Goal: Transaction & Acquisition: Purchase product/service

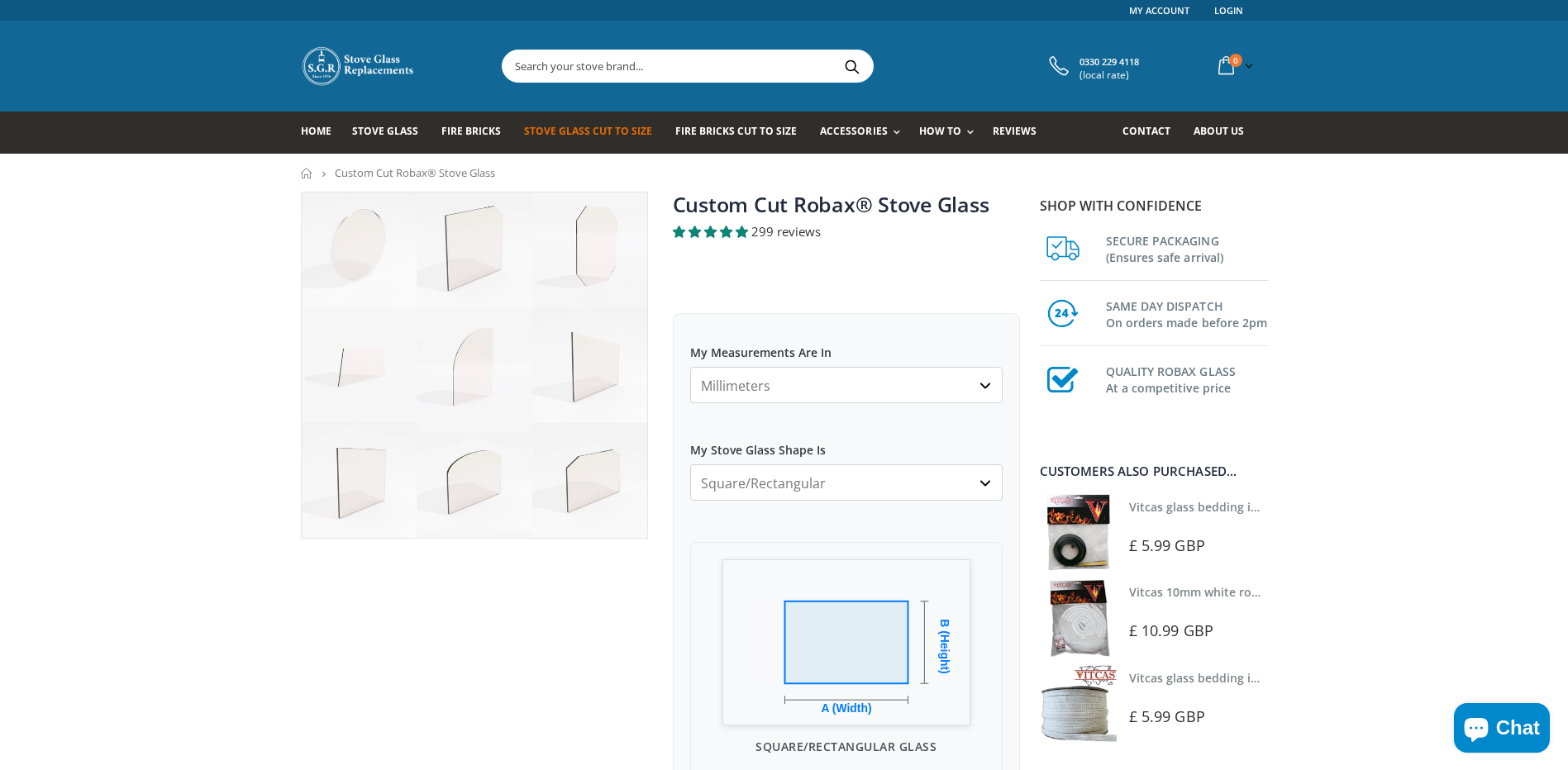
click at [913, 383] on select "Millimeters Centimeters Inches" at bounding box center [846, 385] width 312 height 36
click at [690, 367] on select "Millimeters Centimeters Inches" at bounding box center [846, 385] width 312 height 36
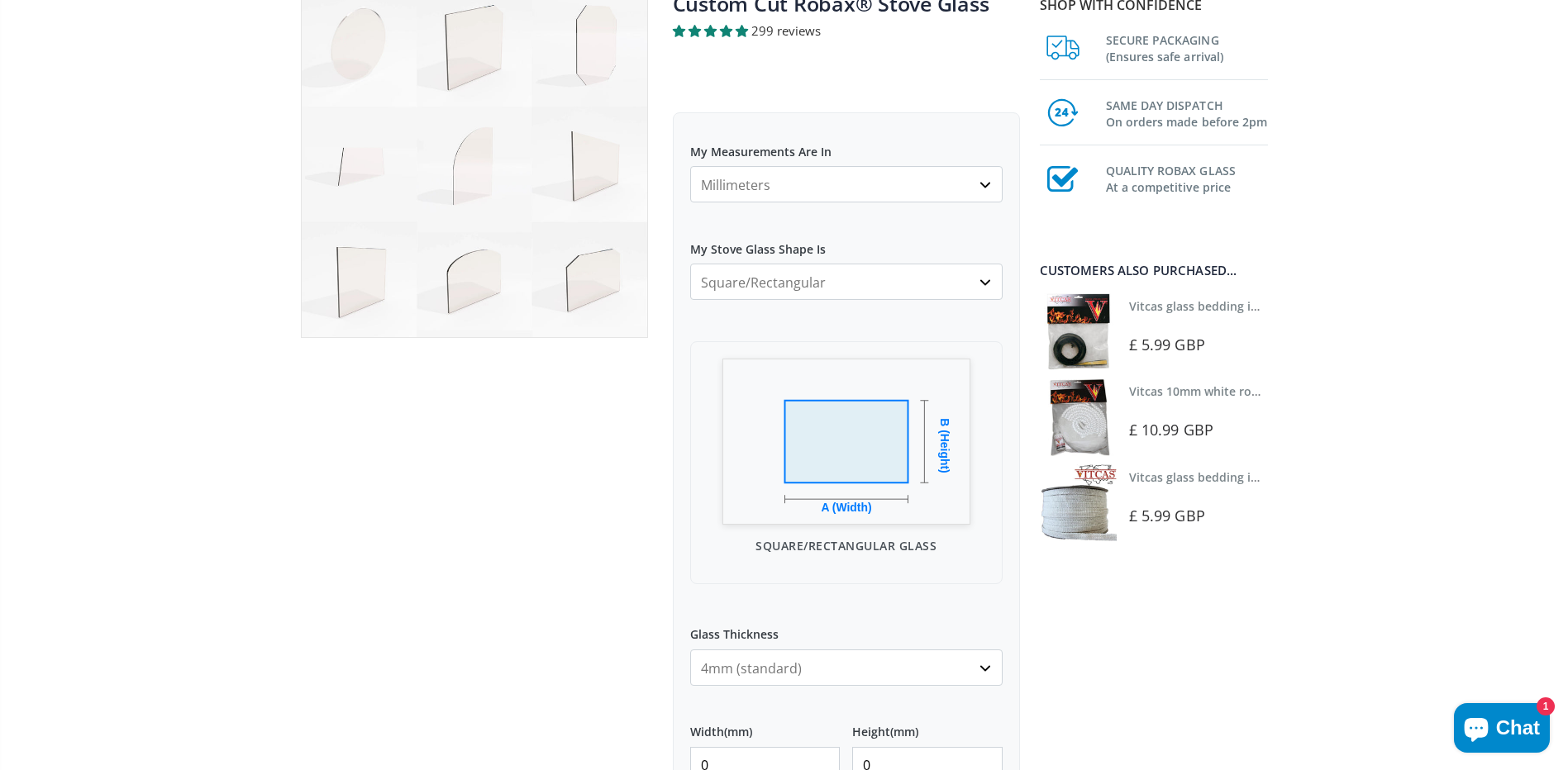
scroll to position [330, 0]
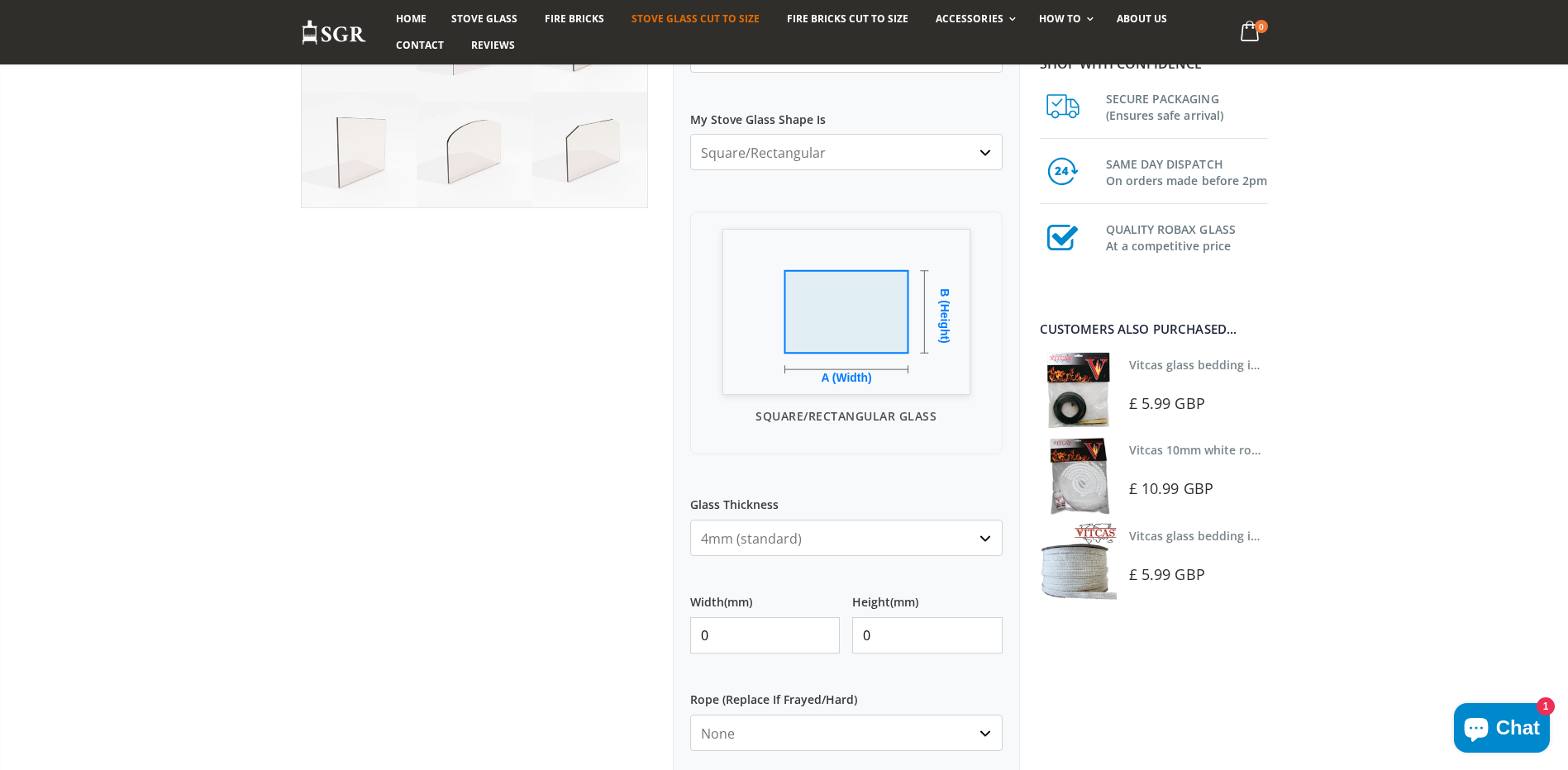
click at [812, 544] on select "4mm (standard) 5mm (gas fires with baffled flue) 3mm (For Use In Stoves With Th…" at bounding box center [846, 538] width 312 height 36
click at [630, 560] on div at bounding box center [475, 477] width 372 height 1233
click at [681, 619] on div "My Measurements Are In Millimeters Centimeters Inches For inches, please enter …" at bounding box center [846, 529] width 347 height 1094
click at [716, 625] on input "0" at bounding box center [765, 636] width 151 height 36
type input "260"
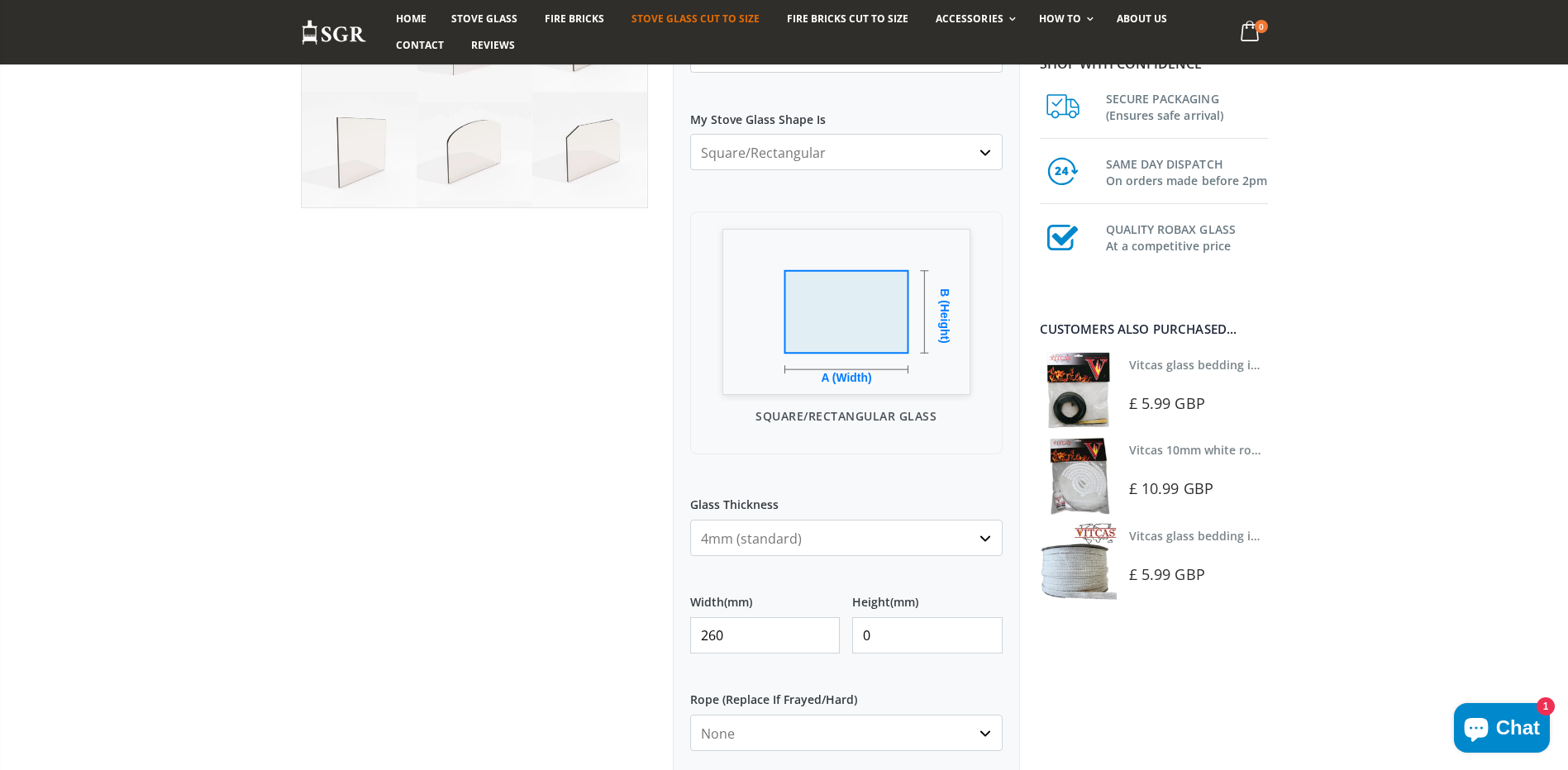
click at [894, 646] on input "0" at bounding box center [927, 636] width 151 height 36
type input "500"
click at [868, 472] on div "My Measurements Are In Millimeters Centimeters Inches For inches, please enter …" at bounding box center [846, 529] width 347 height 1094
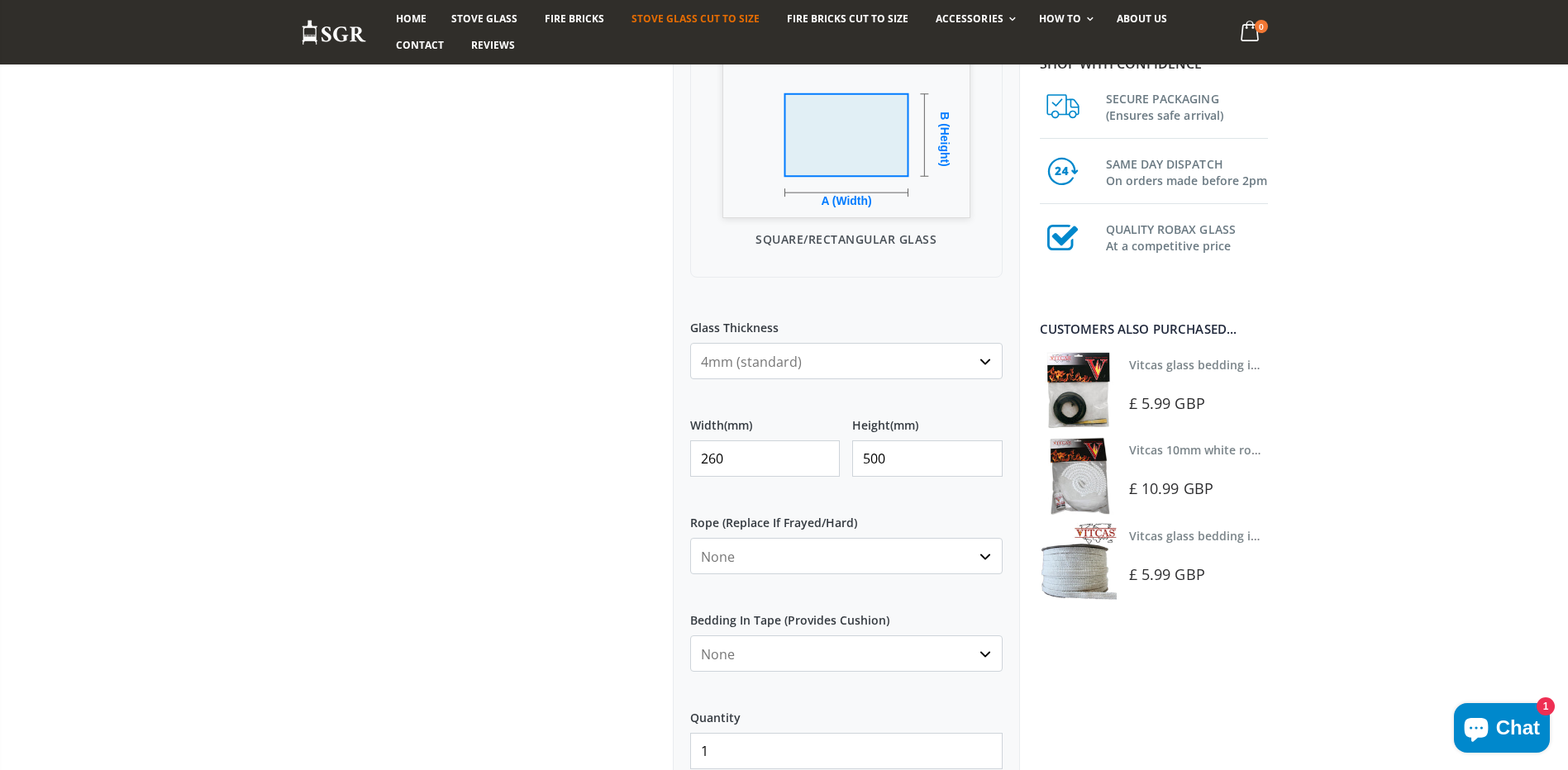
scroll to position [661, 0]
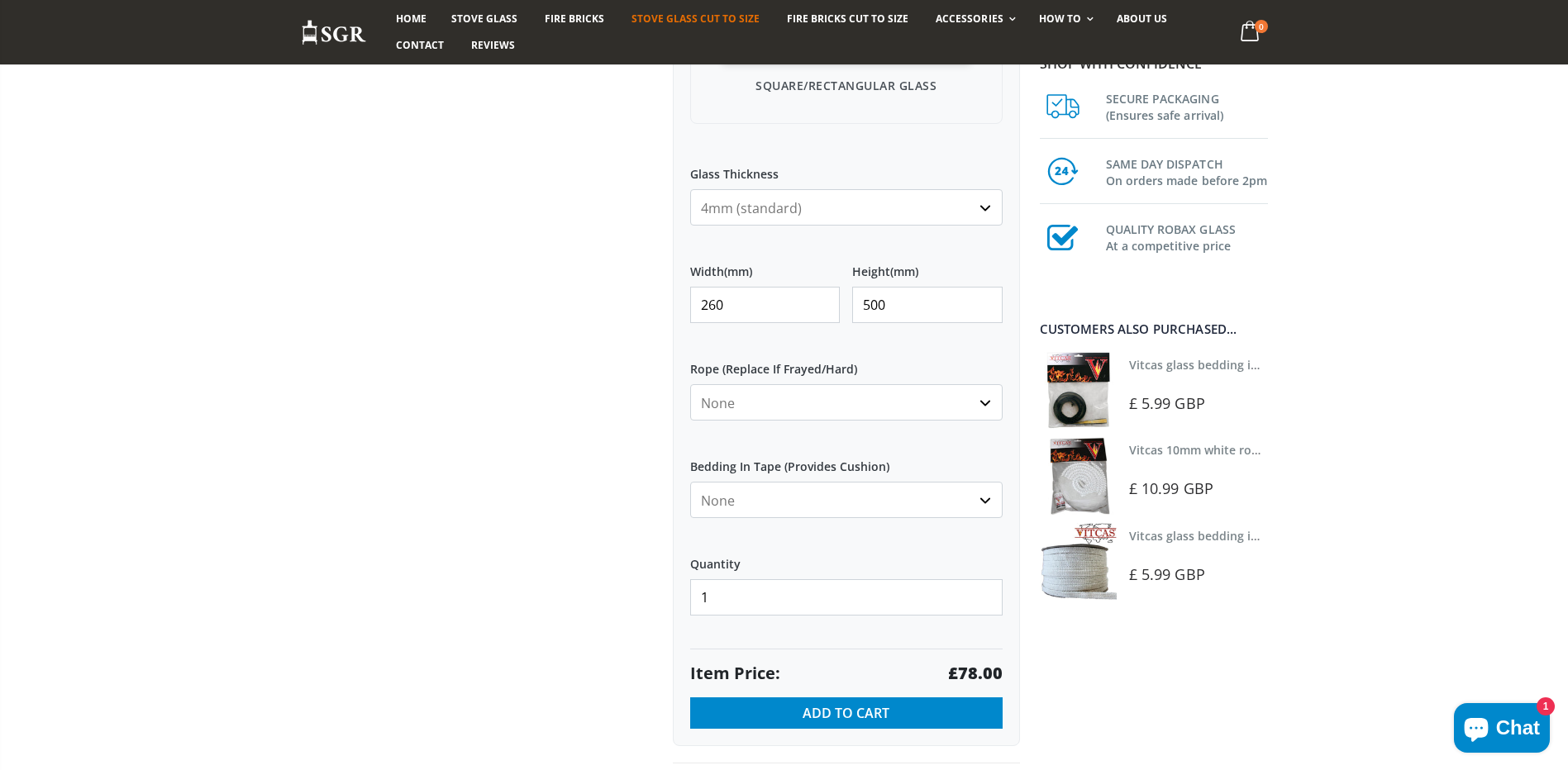
click at [768, 569] on label "Quantity" at bounding box center [846, 557] width 312 height 30
click at [768, 579] on input "1" at bounding box center [846, 598] width 312 height 36
click at [810, 597] on input "1" at bounding box center [846, 598] width 312 height 36
type input "16"
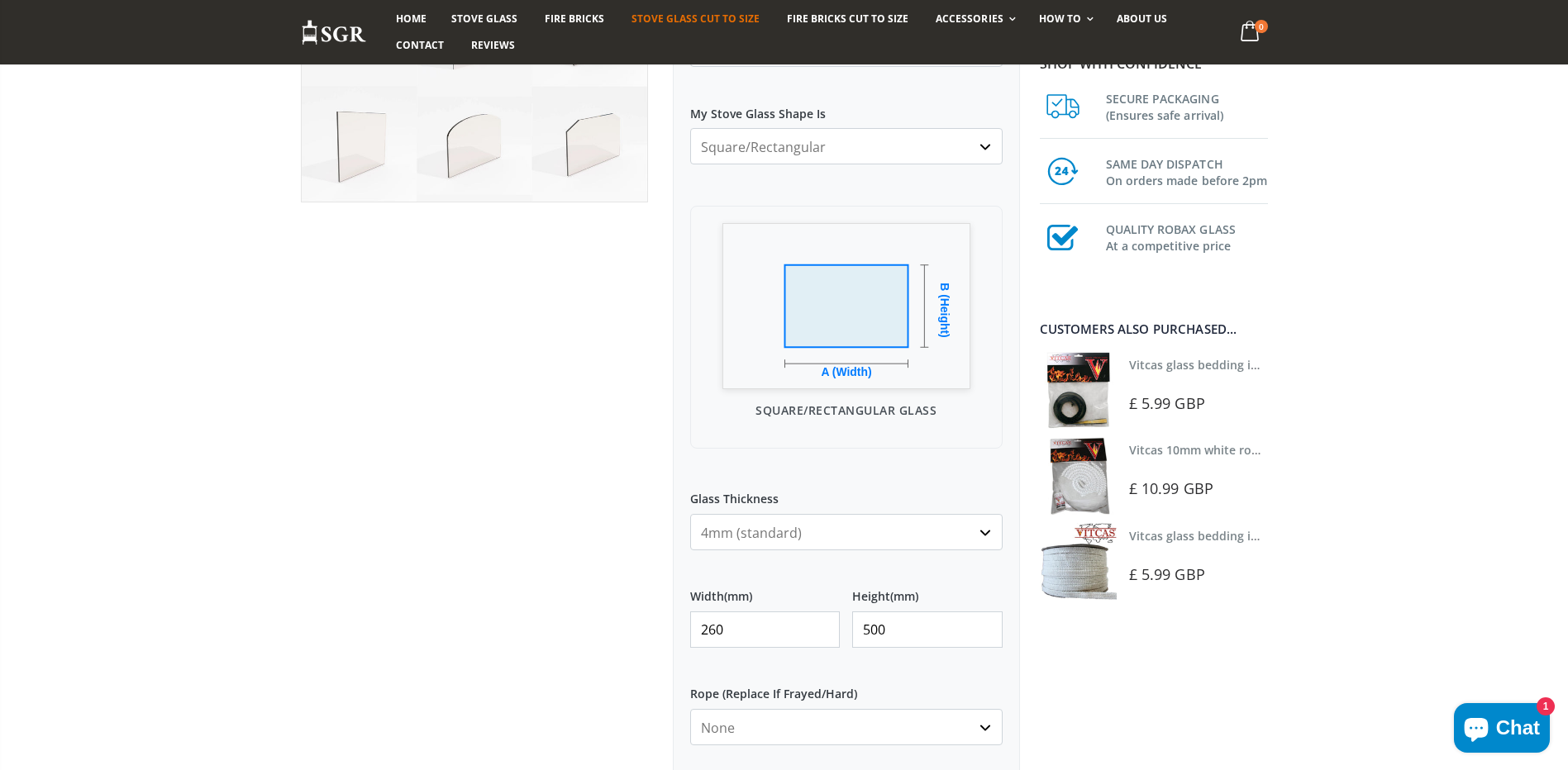
scroll to position [413, 0]
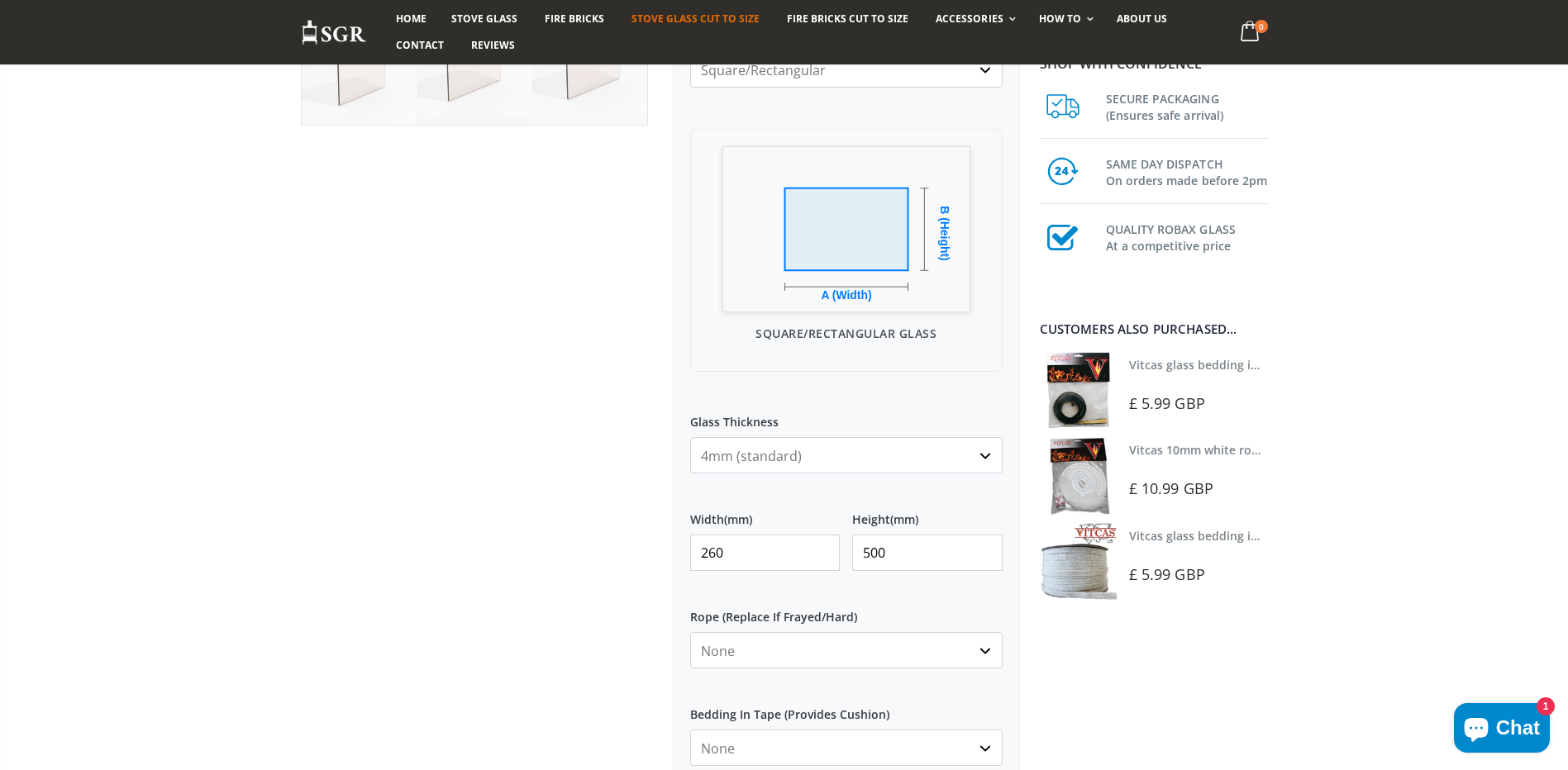
click at [764, 548] on input "260" at bounding box center [765, 553] width 151 height 36
type input "500"
drag, startPoint x: 890, startPoint y: 505, endPoint x: 904, endPoint y: 547, distance: 44.3
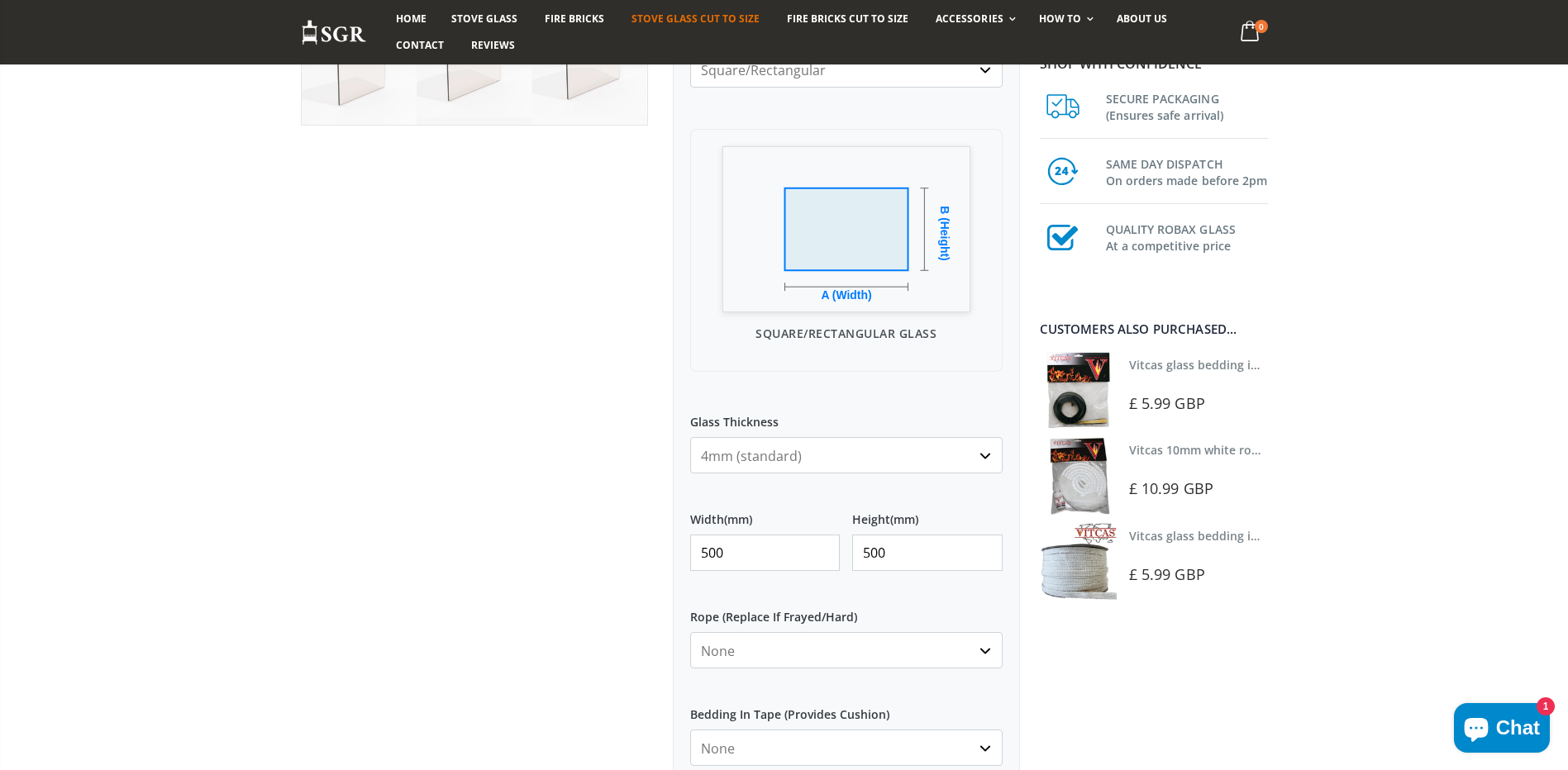
click at [890, 506] on label "Height (mm)" at bounding box center [927, 513] width 151 height 30
click at [890, 535] on input "500" at bounding box center [927, 553] width 151 height 36
click at [914, 564] on input "500" at bounding box center [927, 553] width 151 height 36
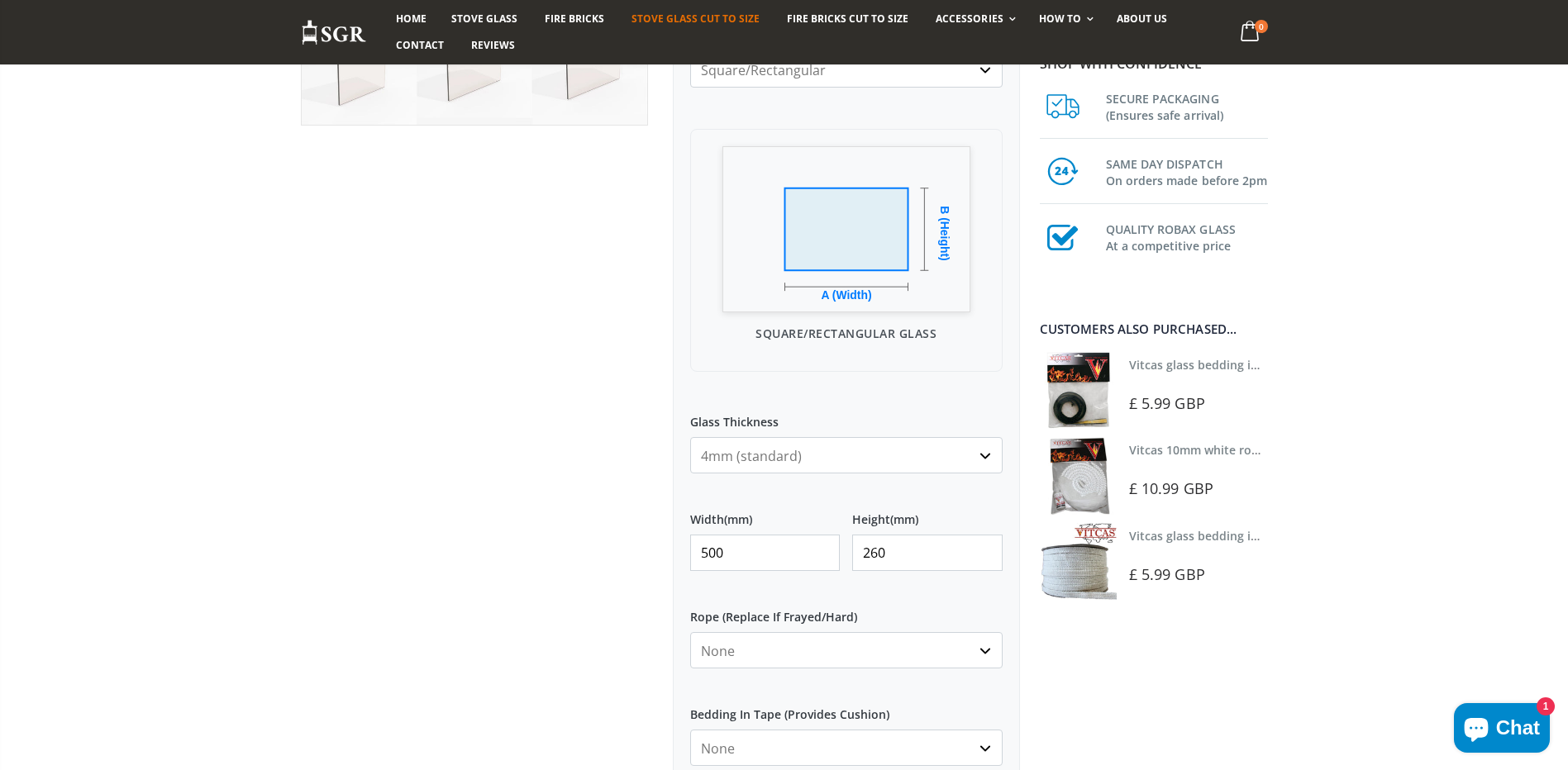
type input "260"
click at [955, 599] on label "Rope (Replace If Frayed/Hard)" at bounding box center [846, 610] width 312 height 30
click at [955, 632] on select "None 3mm White 6mm White 8mm White 10mm White 12mm White 6mm Black 8mm Black 10…" at bounding box center [846, 650] width 312 height 36
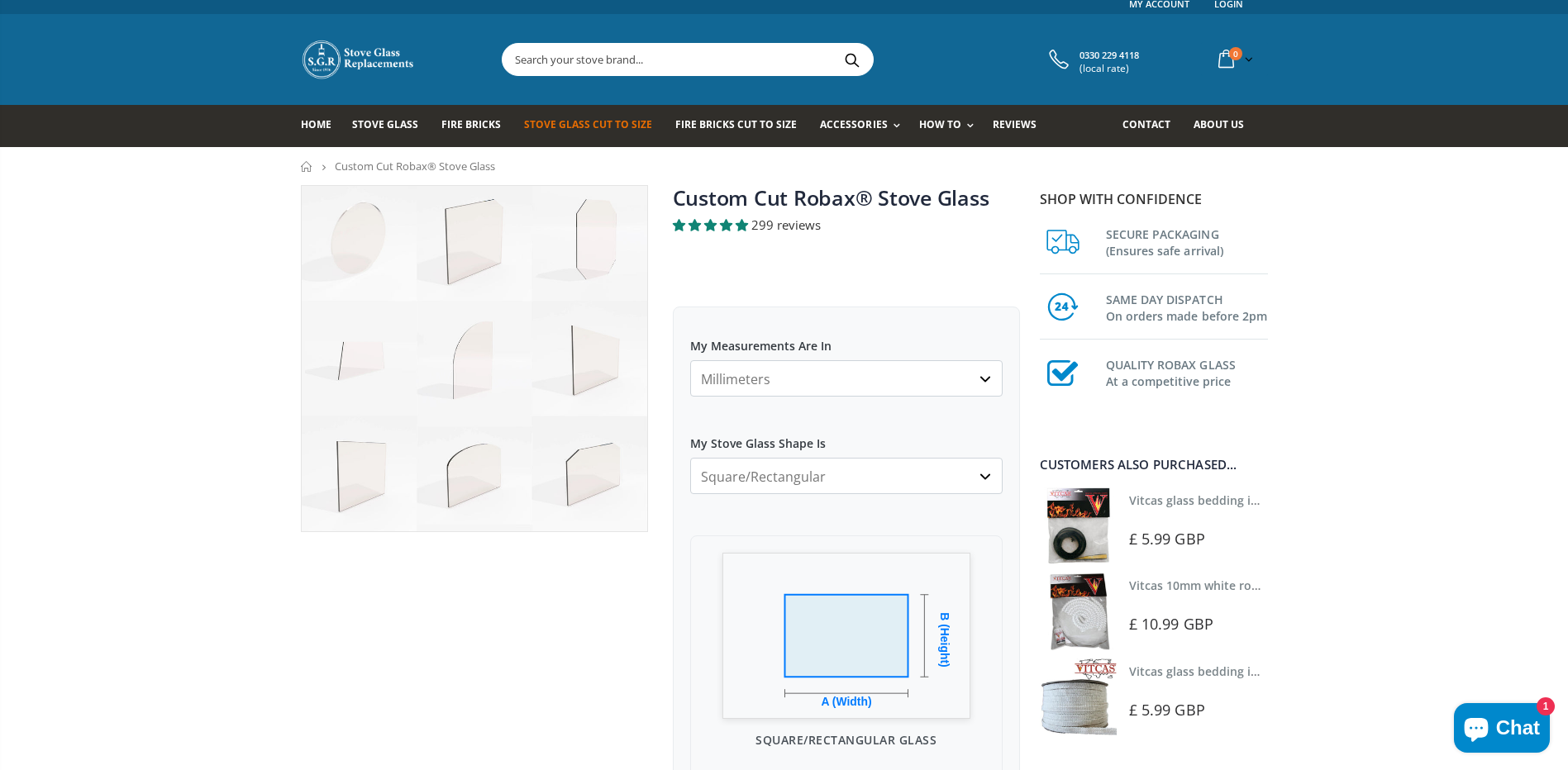
scroll to position [0, 0]
